Goal: Transaction & Acquisition: Purchase product/service

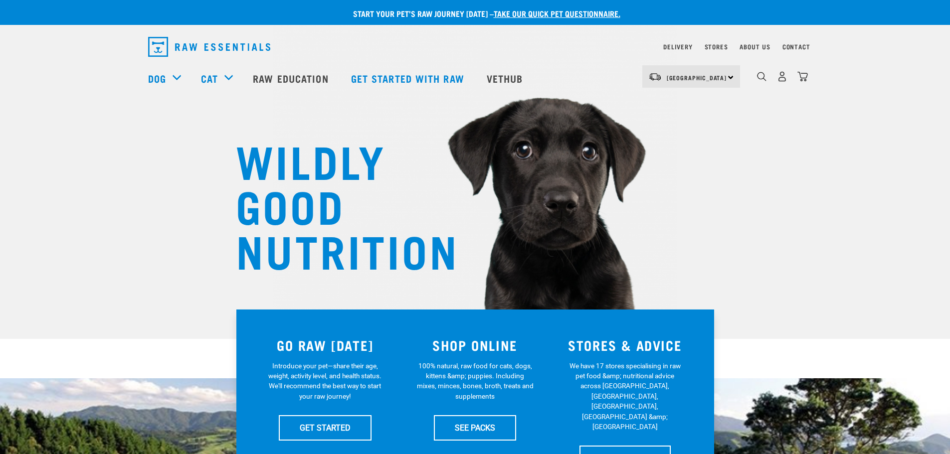
click at [764, 81] on img "dropdown navigation" at bounding box center [761, 76] width 9 height 9
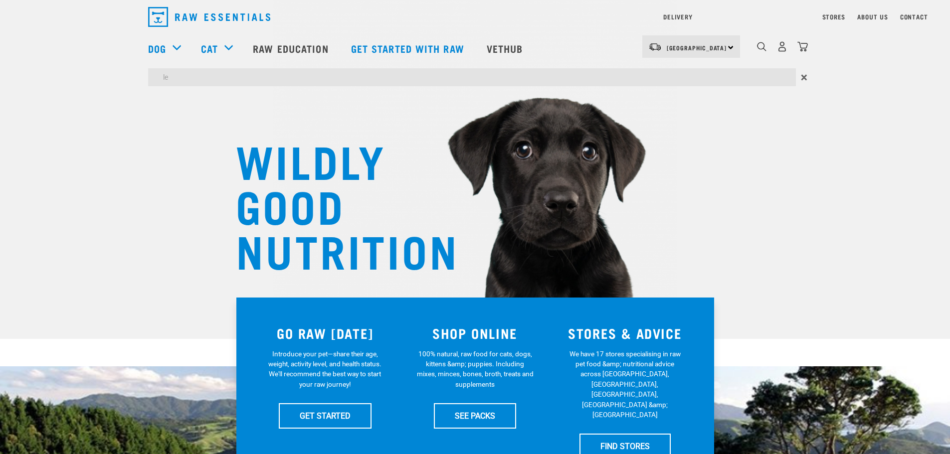
type input "le"
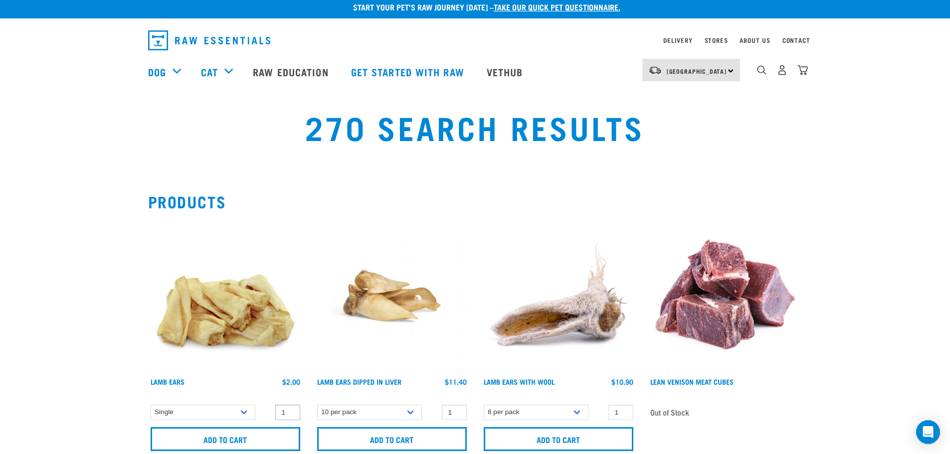
scroll to position [100, 0]
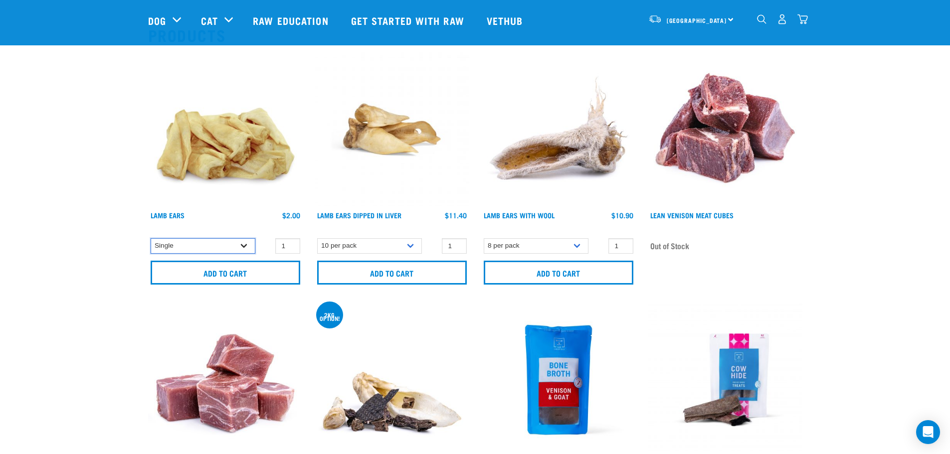
click at [237, 245] on select "Single 10 per pack" at bounding box center [203, 245] width 105 height 15
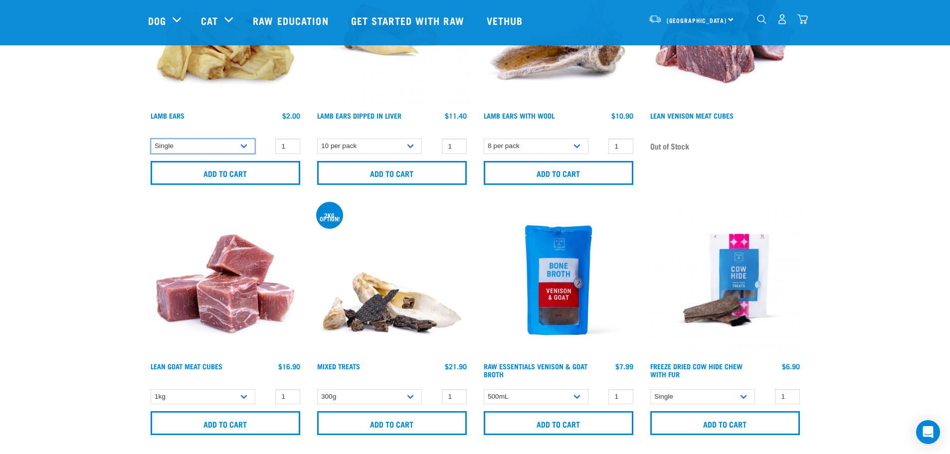
scroll to position [0, 0]
